Goal: Information Seeking & Learning: Learn about a topic

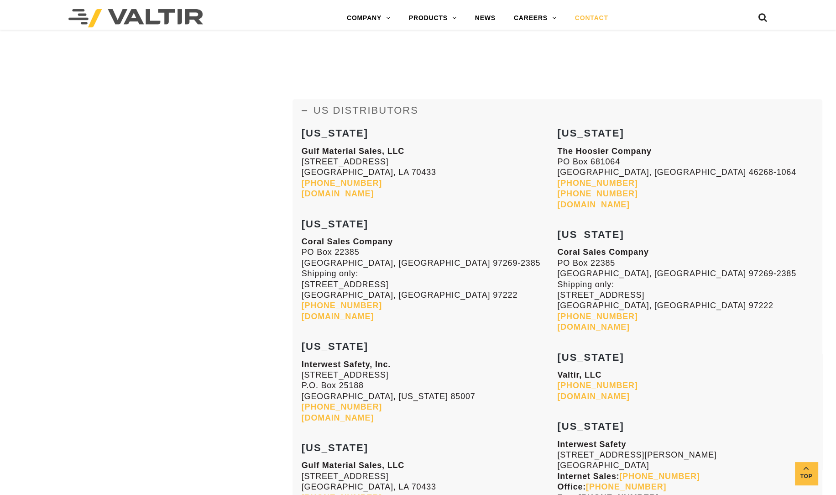
scroll to position [1394, 0]
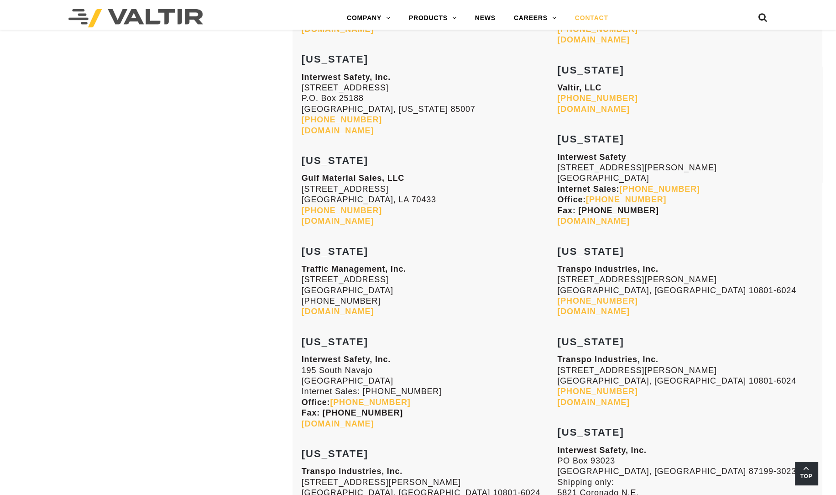
click at [816, 481] on span "Top" at bounding box center [806, 476] width 23 height 10
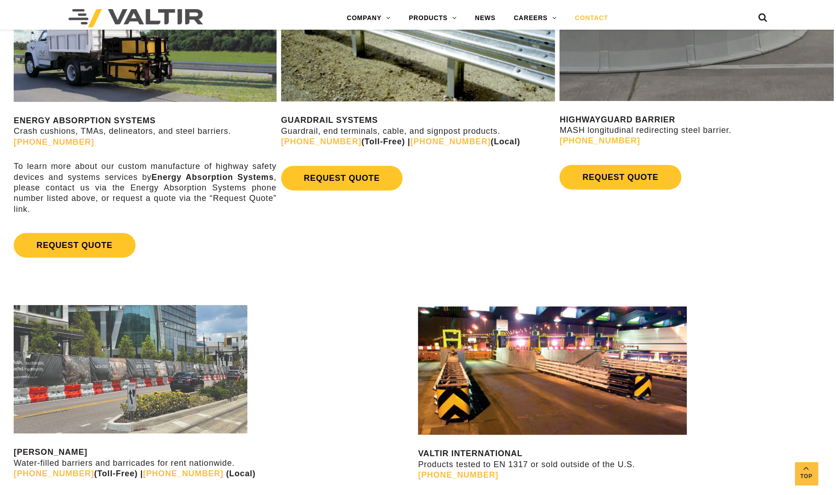
scroll to position [595, 0]
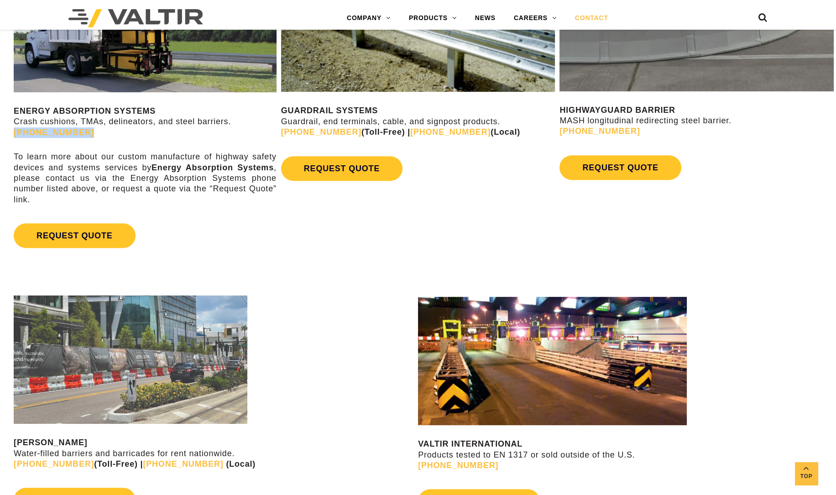
drag, startPoint x: 91, startPoint y: 133, endPoint x: 6, endPoint y: 133, distance: 84.4
click at [6, 133] on div "ENERGY ABSORPTION SYSTEMS Crash cushions, TMAs, delineators, and steel barriers…" at bounding box center [139, 106] width 279 height 320
drag, startPoint x: 31, startPoint y: 129, endPoint x: 11, endPoint y: 142, distance: 24.1
click at [11, 142] on div "ENERGY ABSORPTION SYSTEMS Crash cushions, TMAs, delineators, and steel barriers…" at bounding box center [139, 106] width 279 height 320
drag, startPoint x: 11, startPoint y: 142, endPoint x: 10, endPoint y: 133, distance: 9.2
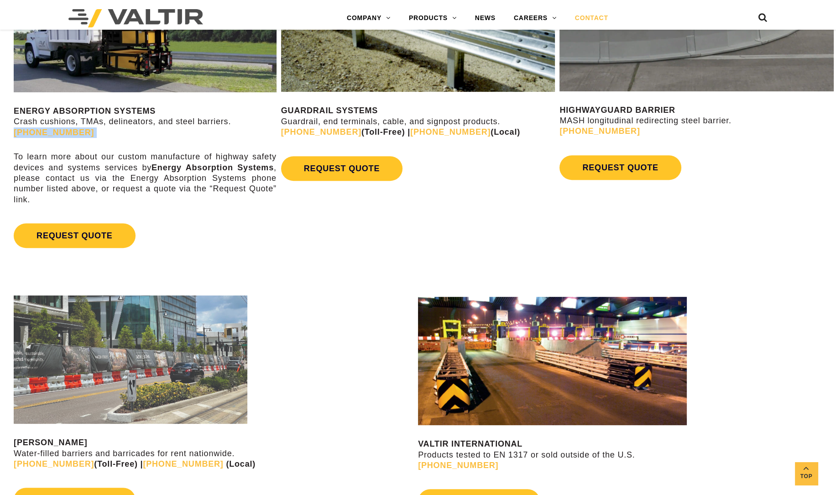
click at [10, 133] on div "ENERGY ABSORPTION SYSTEMS Crash cushions, TMAs, delineators, and steel barriers…" at bounding box center [139, 106] width 279 height 320
copy div "(888) 323-6374"
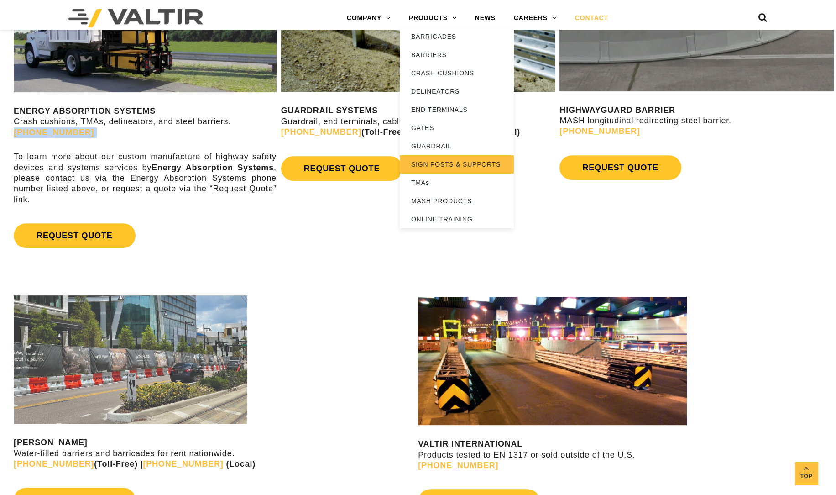
click at [462, 165] on link "SIGN POSTS & SUPPORTS" at bounding box center [457, 164] width 114 height 18
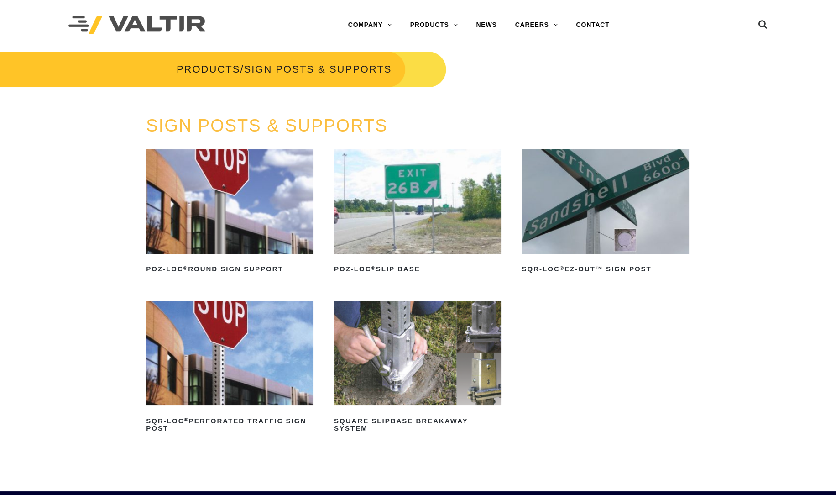
click at [252, 322] on img at bounding box center [229, 353] width 167 height 105
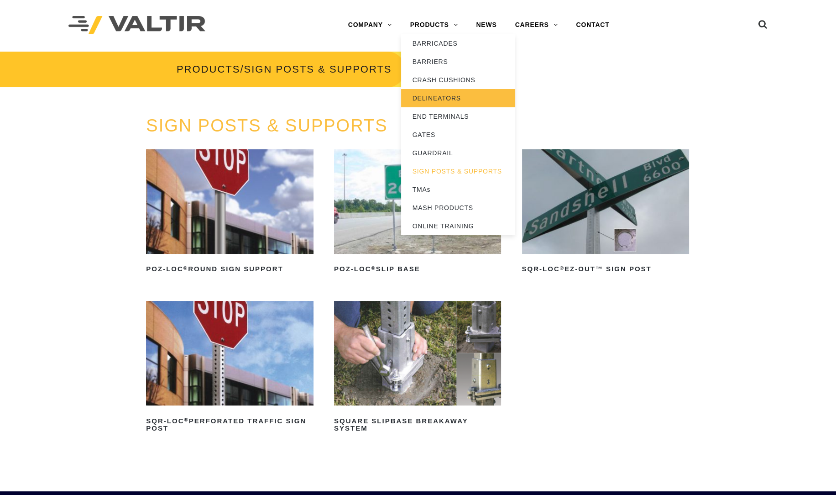
click at [432, 98] on link "DELINEATORS" at bounding box center [458, 98] width 114 height 18
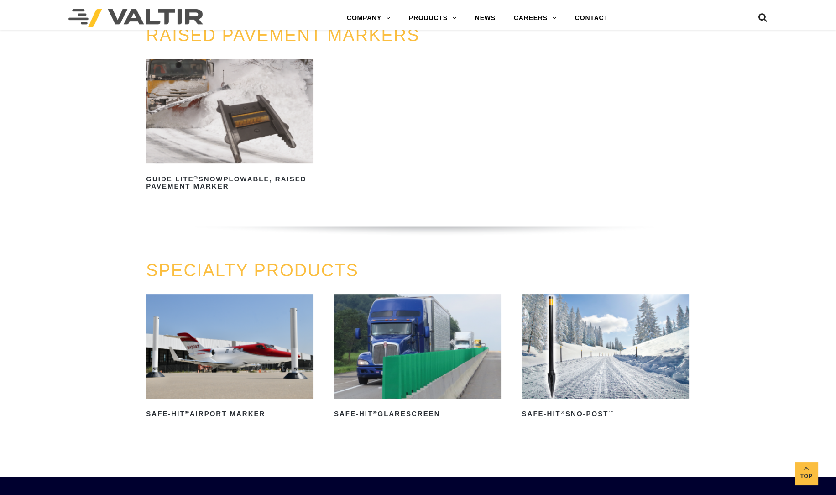
scroll to position [539, 0]
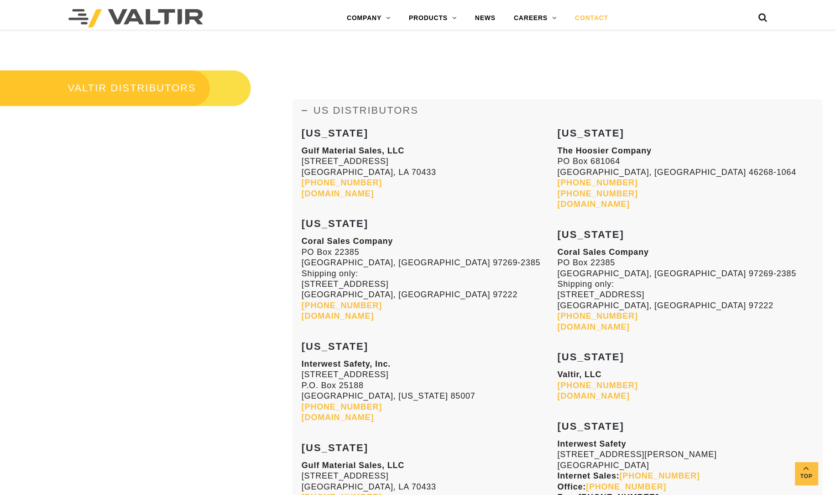
scroll to position [595, 0]
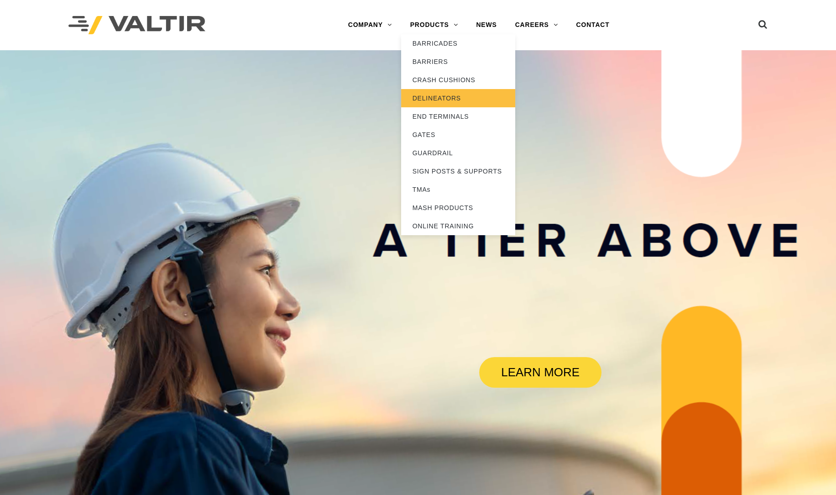
click at [455, 98] on link "DELINEATORS" at bounding box center [458, 98] width 114 height 18
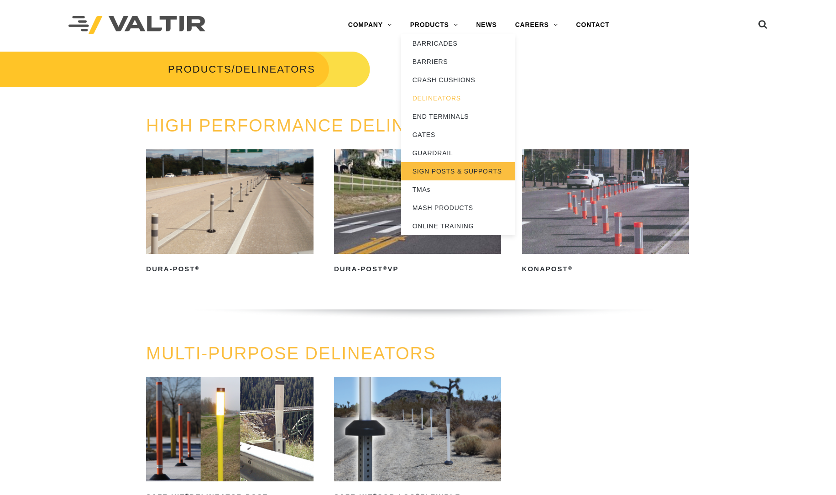
click at [437, 165] on link "SIGN POSTS & SUPPORTS" at bounding box center [458, 171] width 114 height 18
